Goal: Navigation & Orientation: Find specific page/section

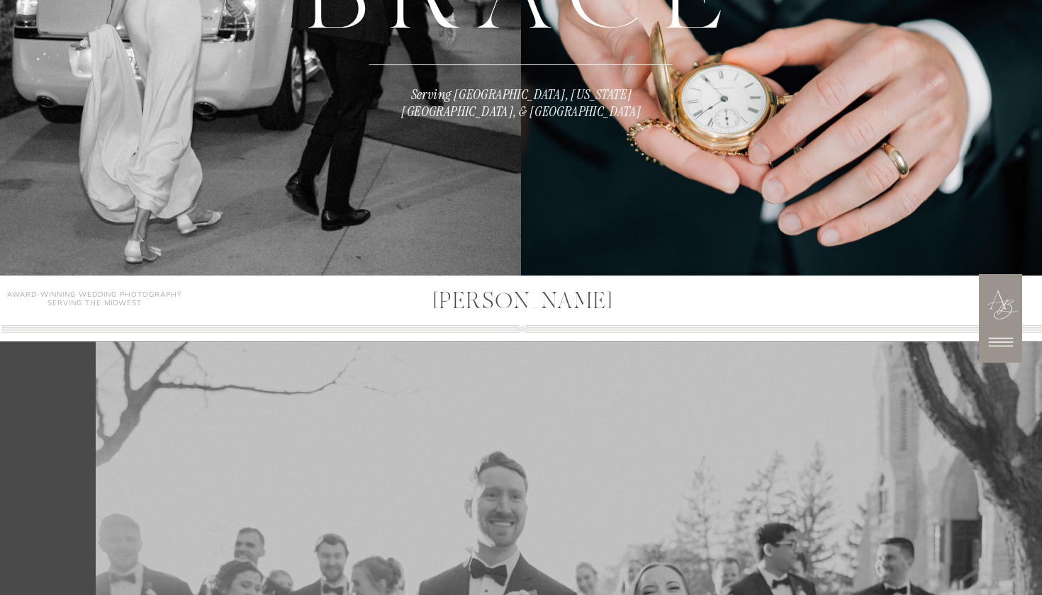
scroll to position [320, 0]
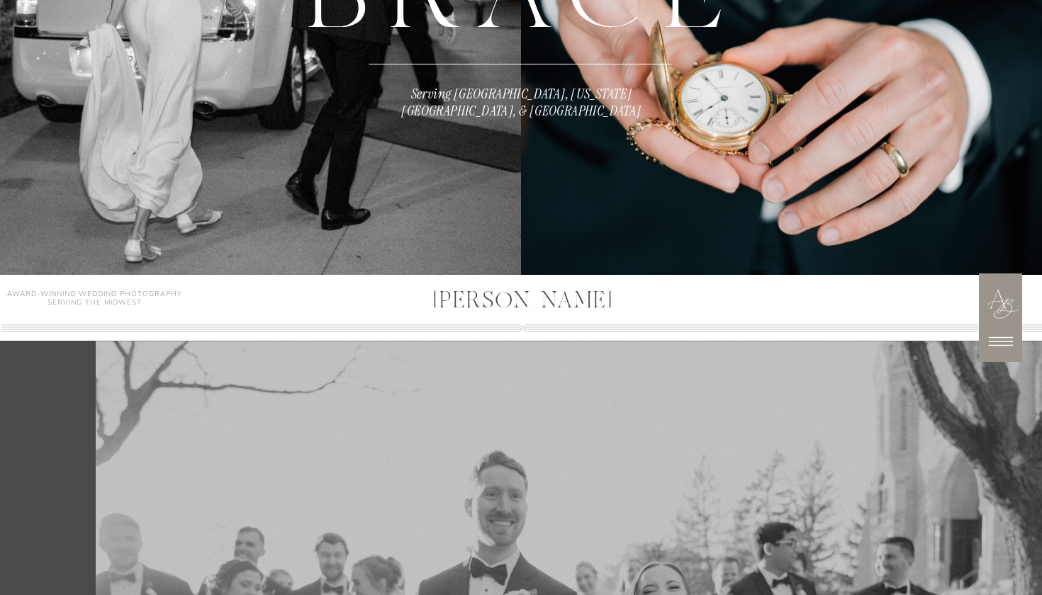
click at [998, 337] on icon at bounding box center [1001, 341] width 24 height 9
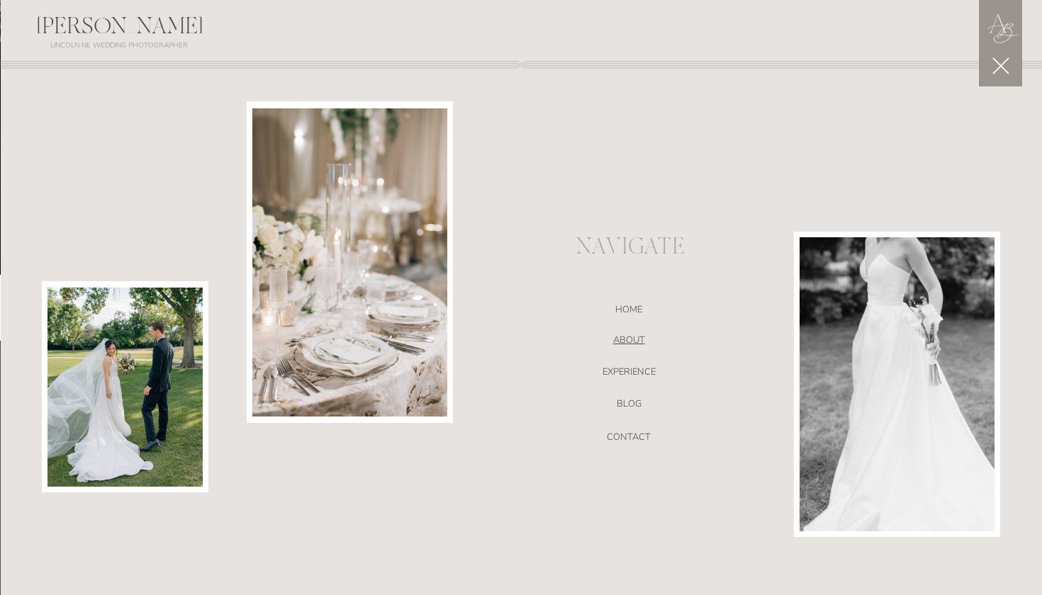
click at [632, 337] on nav "ABOUT" at bounding box center [628, 342] width 300 height 14
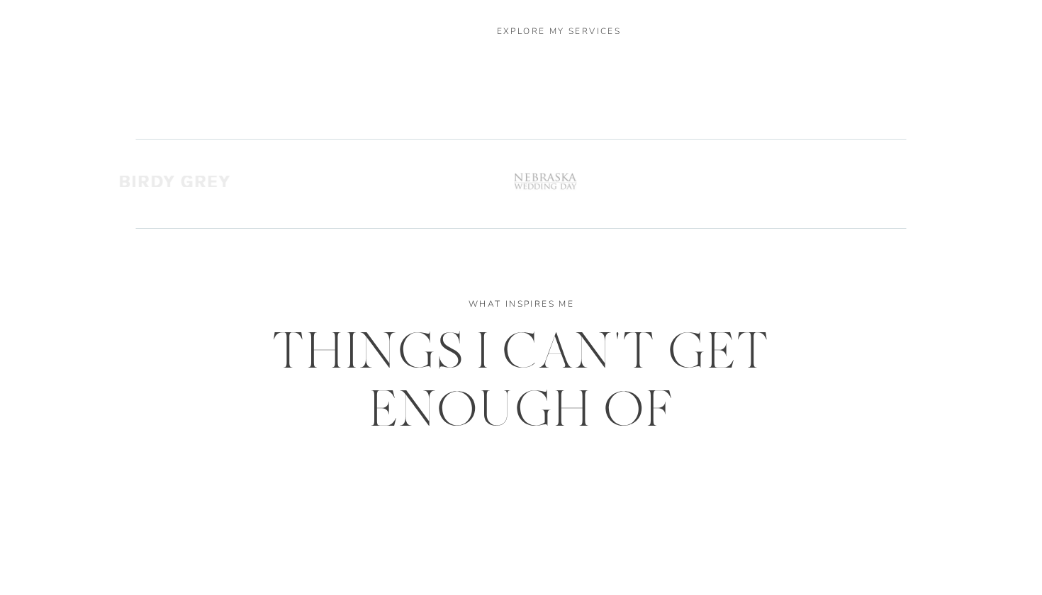
scroll to position [3004, 0]
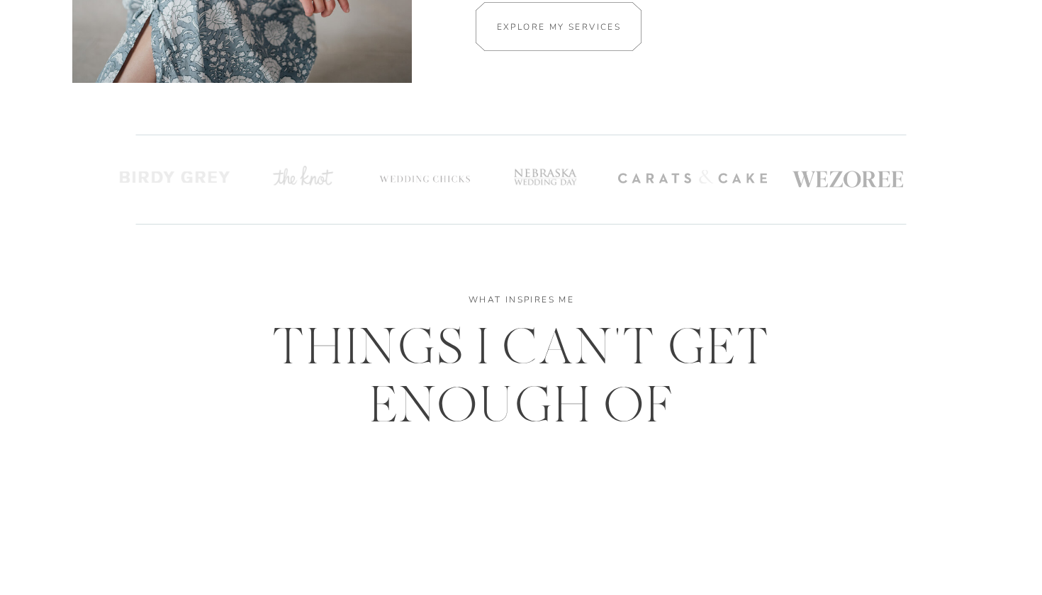
click at [584, 18] on div at bounding box center [558, 26] width 248 height 49
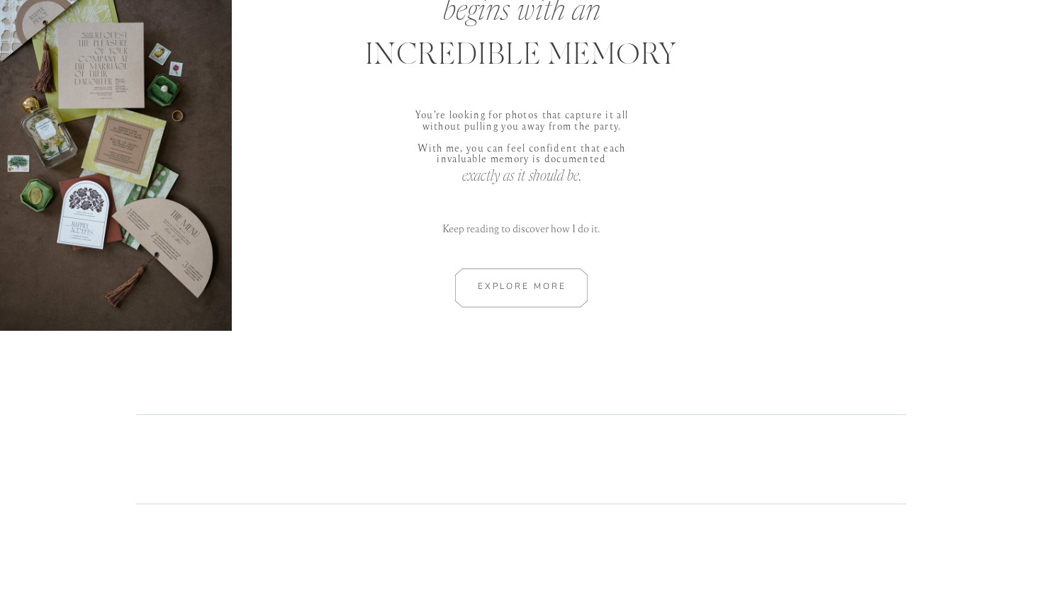
scroll to position [845, 0]
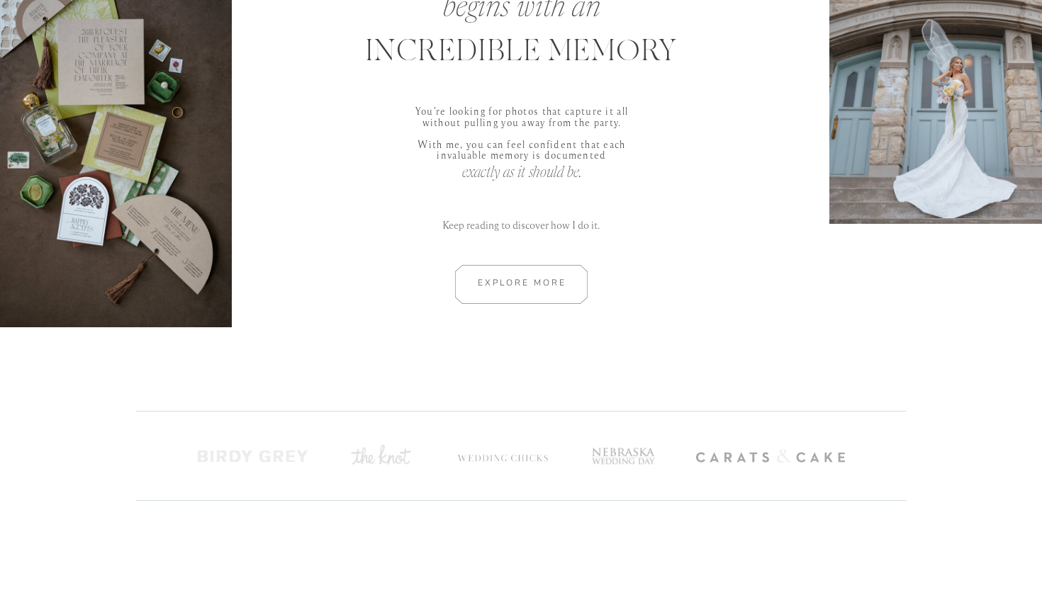
click at [489, 291] on div at bounding box center [521, 284] width 191 height 39
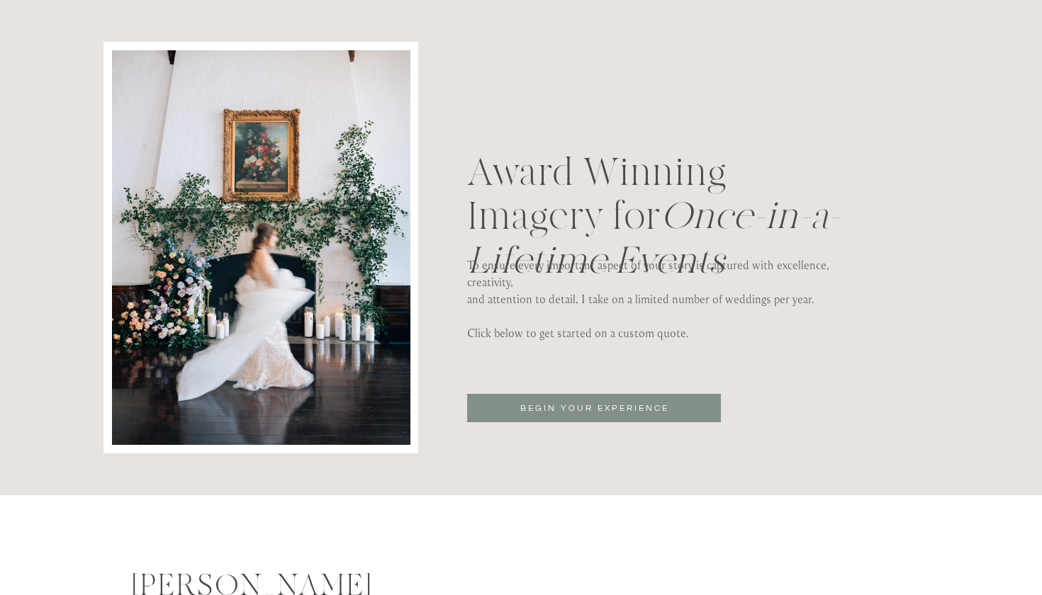
scroll to position [4509, 0]
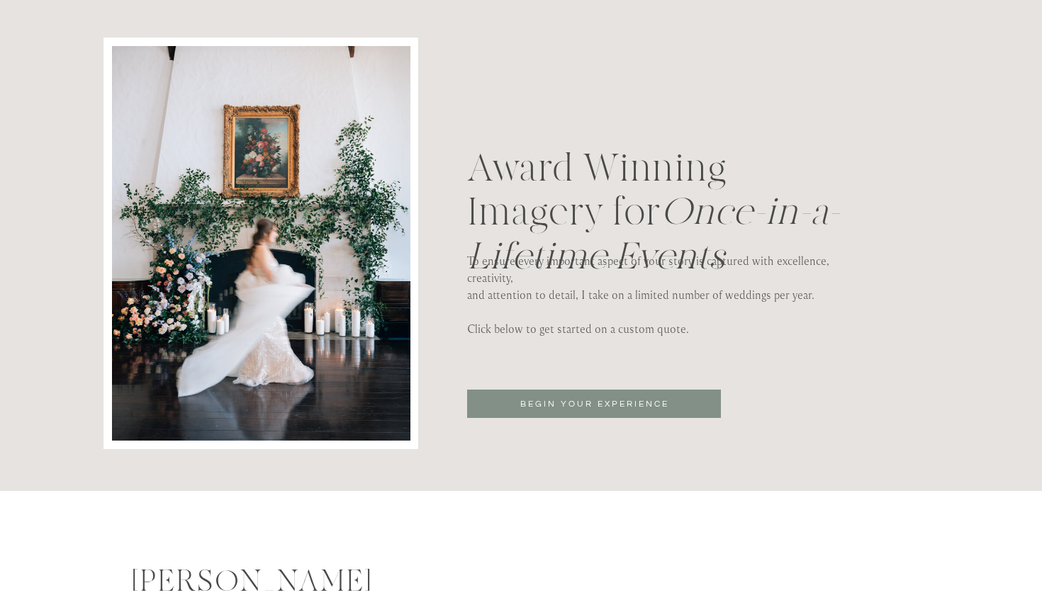
click at [563, 407] on p "BEGIN YOUR EXPERIENCE" at bounding box center [593, 405] width 193 height 15
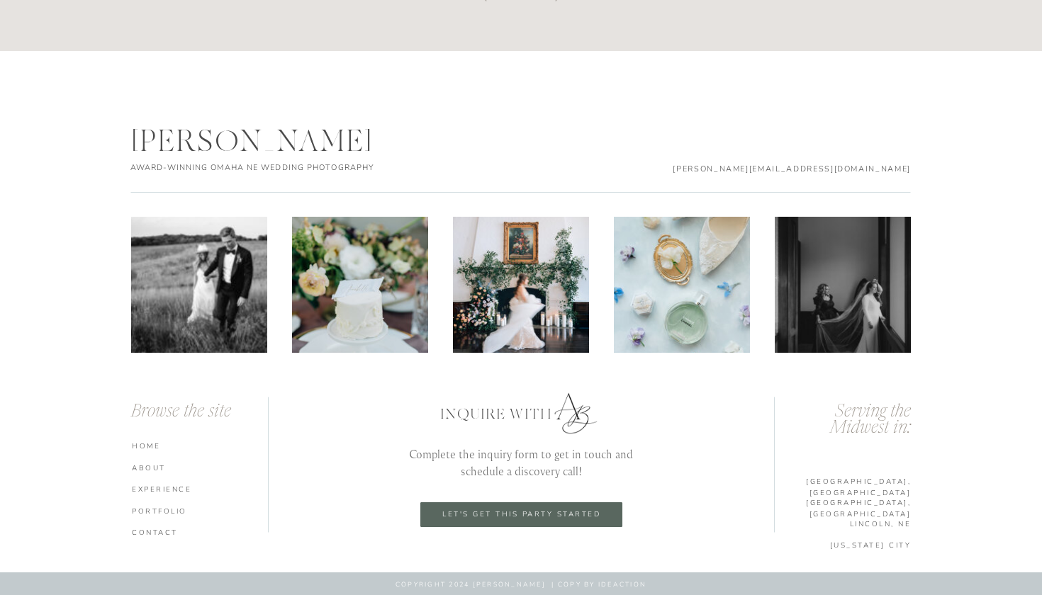
scroll to position [2129, 0]
click at [142, 449] on nav "HOME" at bounding box center [202, 446] width 140 height 10
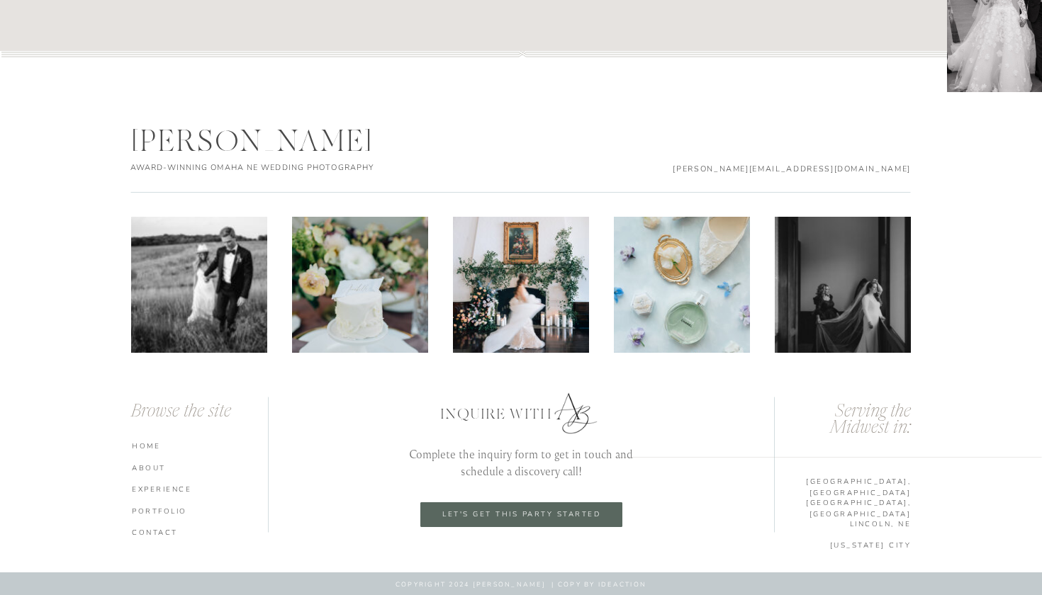
scroll to position [7419, 0]
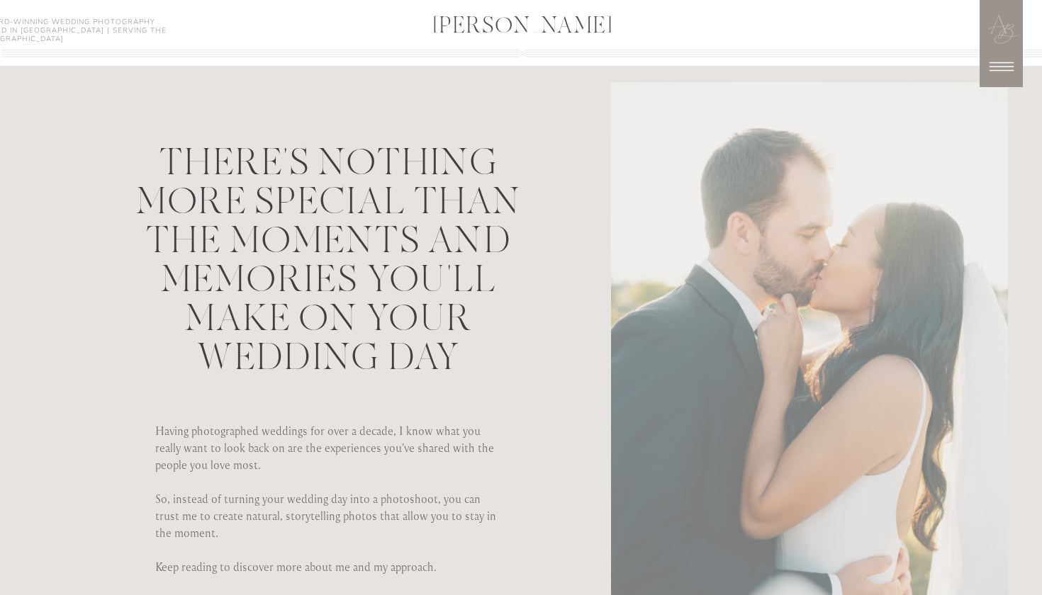
scroll to position [3004, 0]
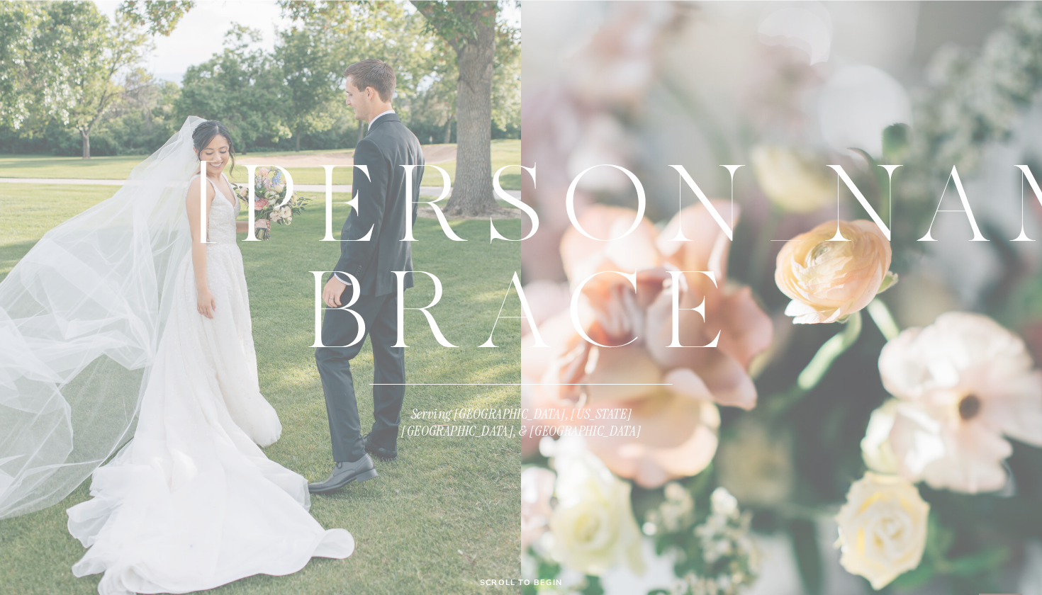
scroll to position [320, 0]
